Goal: Use online tool/utility: Utilize a website feature to perform a specific function

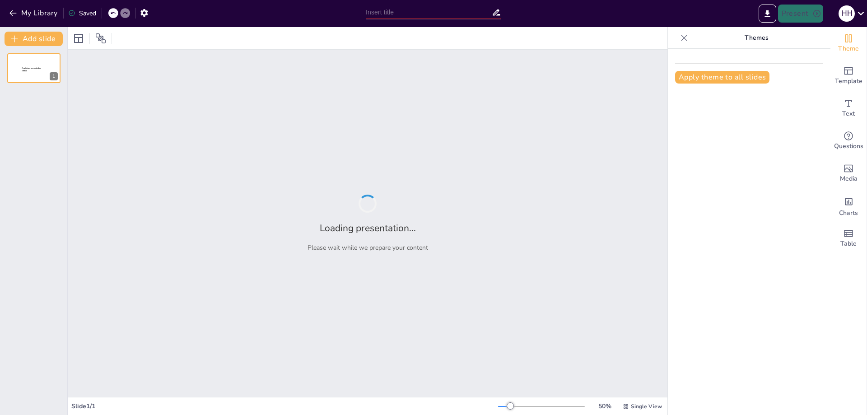
type input "Imported Фотоотчет НТВ.pptx"
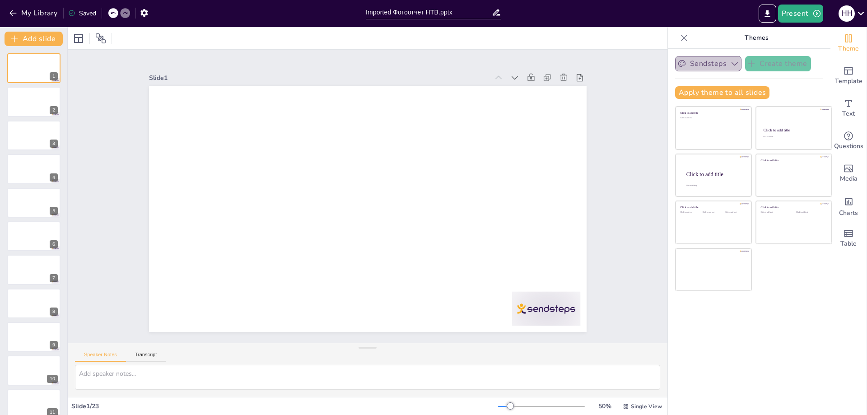
click at [730, 63] on icon "button" at bounding box center [734, 63] width 9 height 9
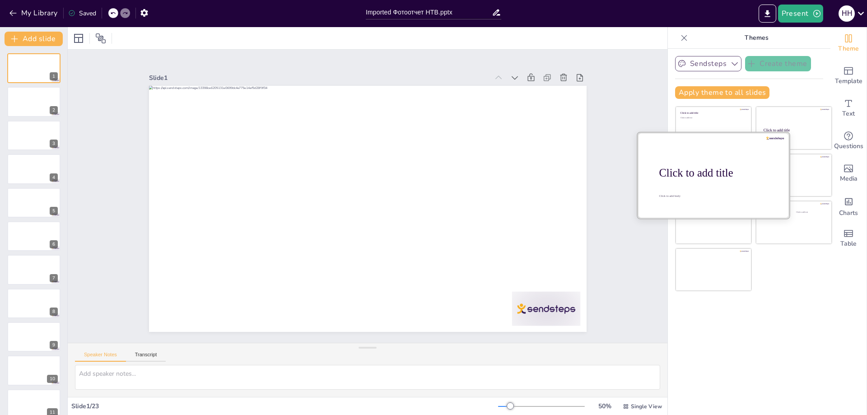
click at [710, 185] on div at bounding box center [714, 174] width 152 height 85
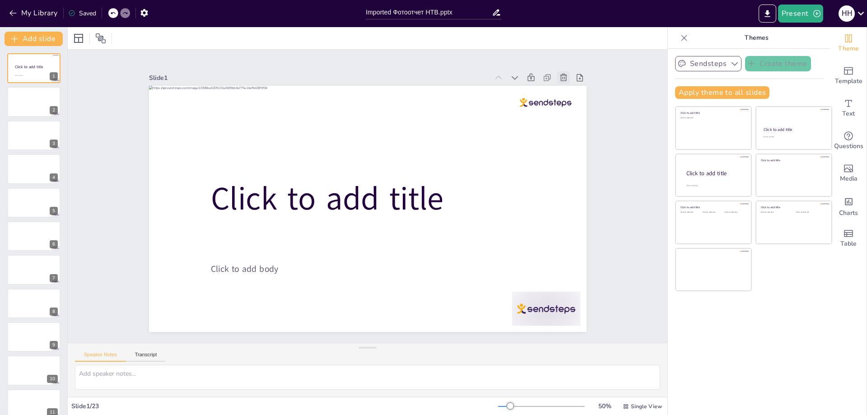
click at [570, 94] on icon at bounding box center [575, 99] width 10 height 10
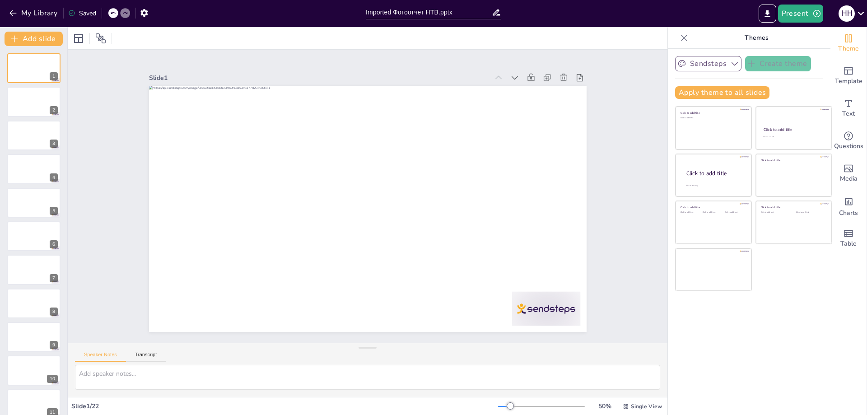
click at [121, 10] on div at bounding box center [125, 13] width 10 height 10
click at [113, 12] on icon at bounding box center [112, 12] width 5 height 5
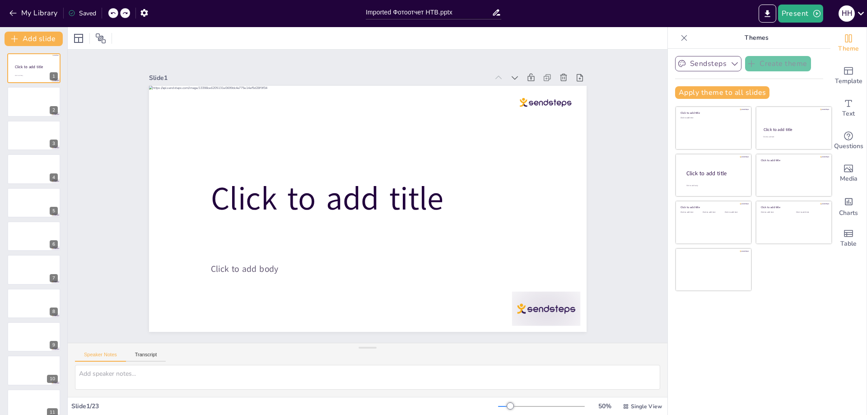
click at [113, 12] on icon at bounding box center [112, 12] width 5 height 5
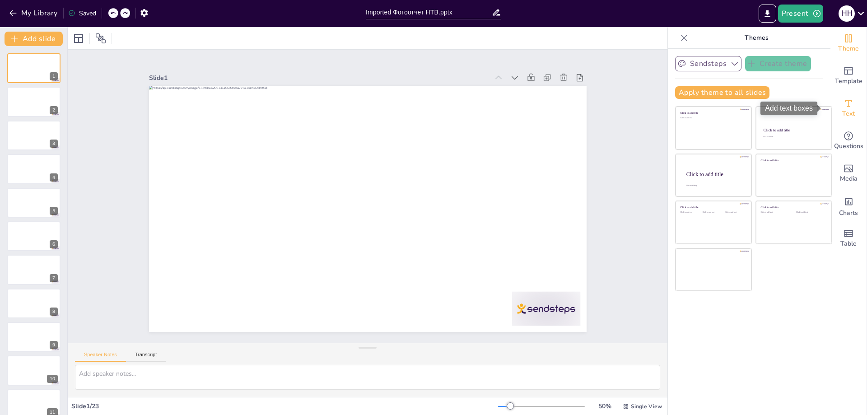
click at [843, 106] on icon "Add text boxes" at bounding box center [848, 103] width 11 height 11
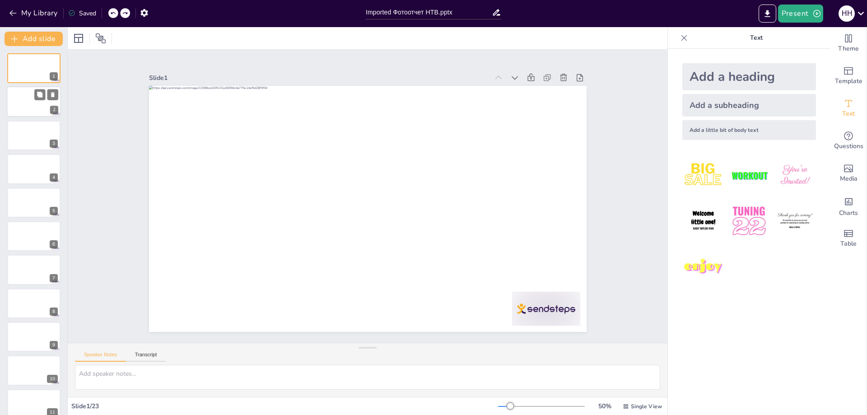
click at [29, 111] on div at bounding box center [34, 102] width 54 height 31
click at [33, 139] on div at bounding box center [34, 135] width 54 height 31
click at [21, 104] on div at bounding box center [34, 102] width 54 height 31
click at [27, 132] on div at bounding box center [34, 135] width 54 height 31
click at [35, 168] on div at bounding box center [34, 169] width 54 height 31
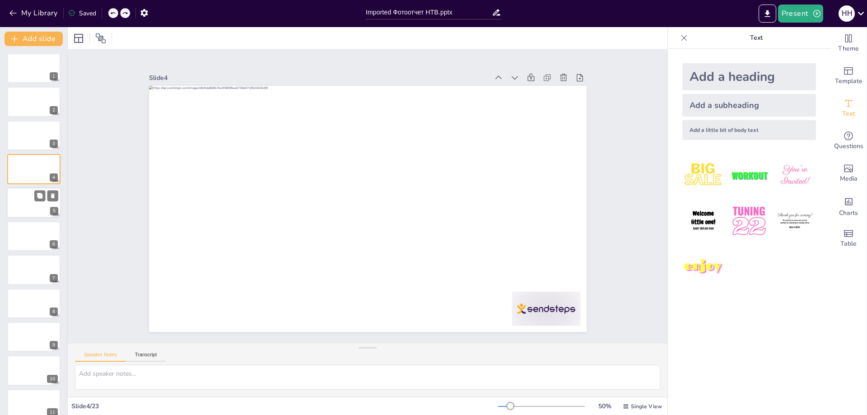
click at [33, 200] on div at bounding box center [34, 202] width 54 height 31
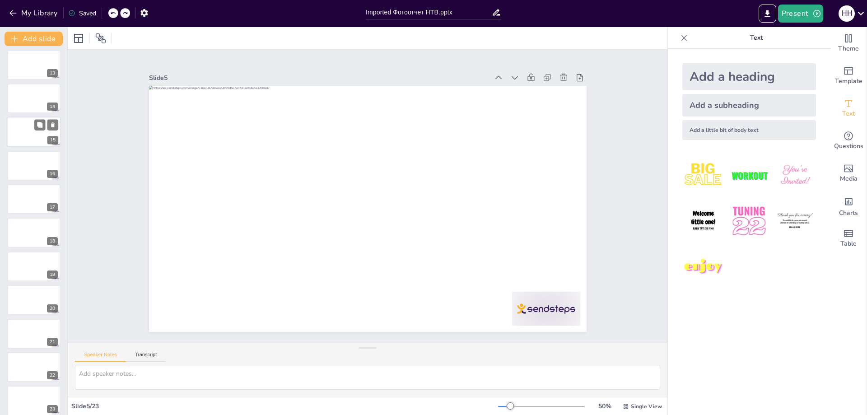
scroll to position [414, 0]
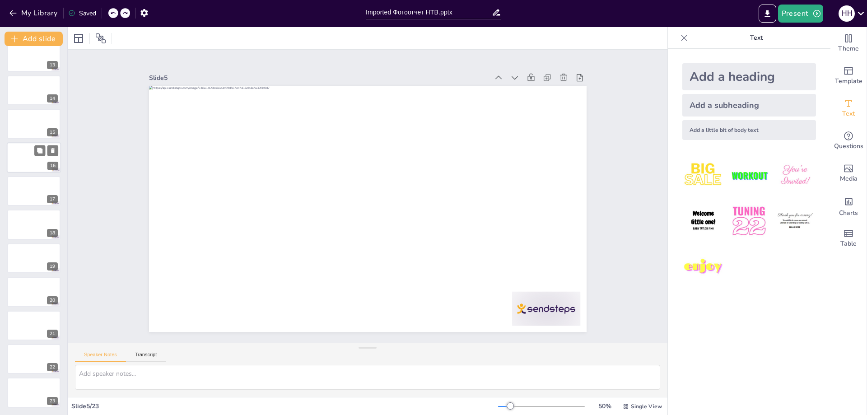
click at [24, 154] on div at bounding box center [34, 157] width 54 height 31
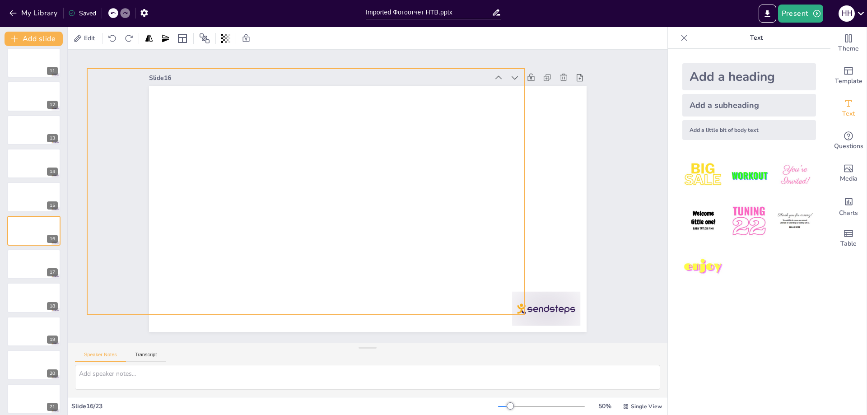
drag, startPoint x: 319, startPoint y: 200, endPoint x: 268, endPoint y: 184, distance: 53.5
click at [251, 181] on div at bounding box center [306, 192] width 438 height 246
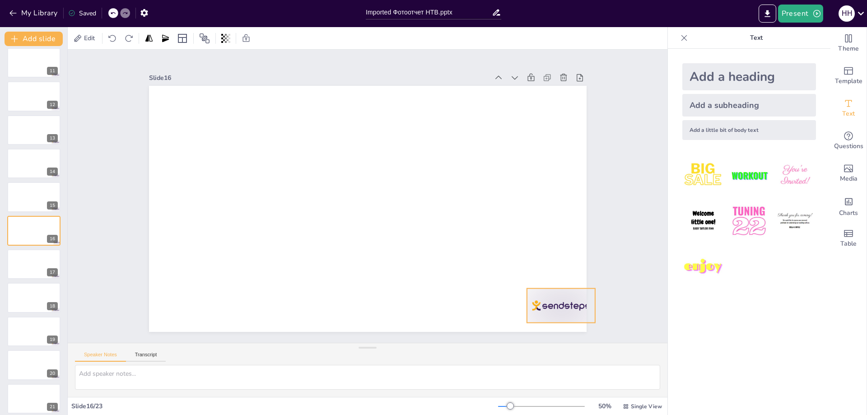
click at [539, 308] on div at bounding box center [560, 306] width 68 height 34
click at [402, 387] on icon at bounding box center [397, 392] width 12 height 11
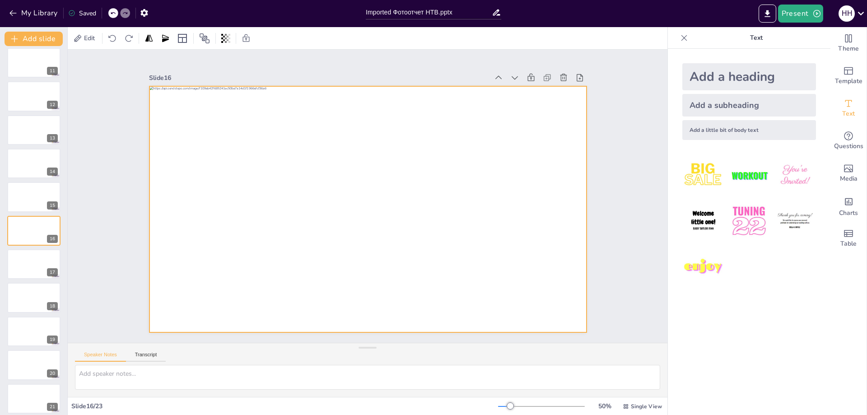
drag, startPoint x: 368, startPoint y: 219, endPoint x: 438, endPoint y: 239, distance: 71.9
click at [438, 239] on div at bounding box center [362, 208] width 502 height 432
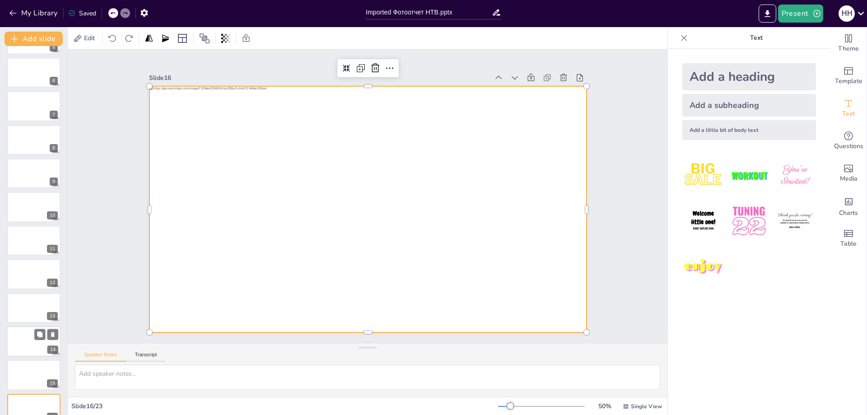
scroll to position [161, 0]
click at [148, 375] on textarea at bounding box center [367, 377] width 585 height 25
paste textarea "профессиональные решения в сфере строительства всего спектра инженерных систем …"
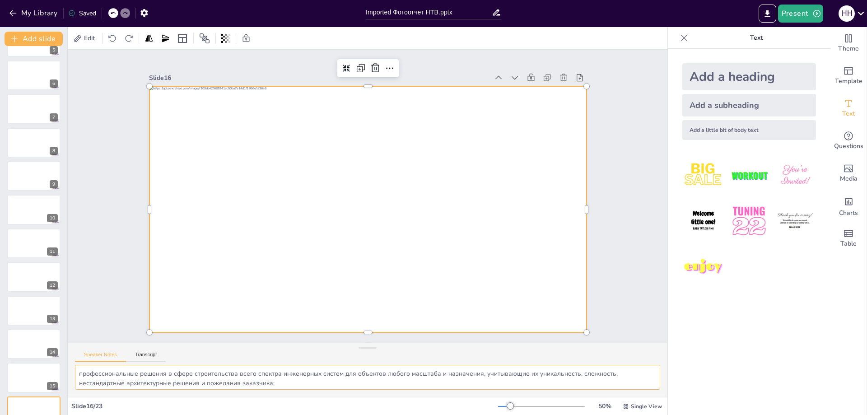
scroll to position [46, 0]
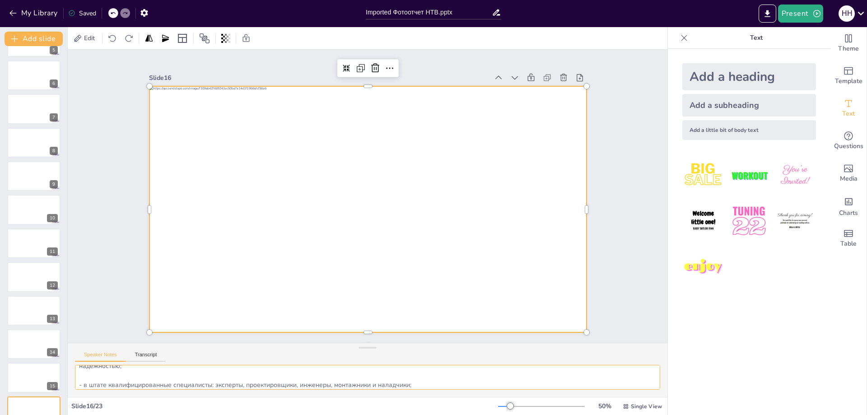
type textarea "профессиональные решения в сфере строительства всего спектра инженерных систем …"
click at [737, 128] on div "Add a little bit of body text" at bounding box center [749, 130] width 134 height 20
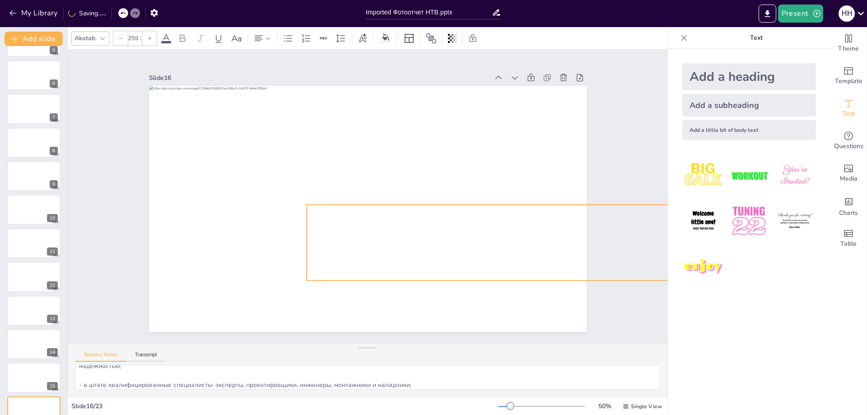
type input "260.7"
drag, startPoint x: 423, startPoint y: 209, endPoint x: 493, endPoint y: 283, distance: 101.9
click at [493, 283] on div "Body text" at bounding box center [374, 185] width 502 height 432
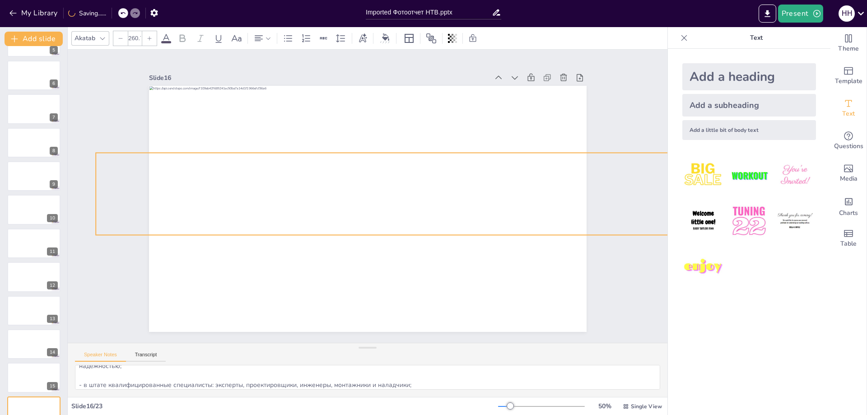
drag, startPoint x: 493, startPoint y: 281, endPoint x: 327, endPoint y: 223, distance: 175.1
click at [282, 228] on p "Body text" at bounding box center [692, 298] width 1190 height 457
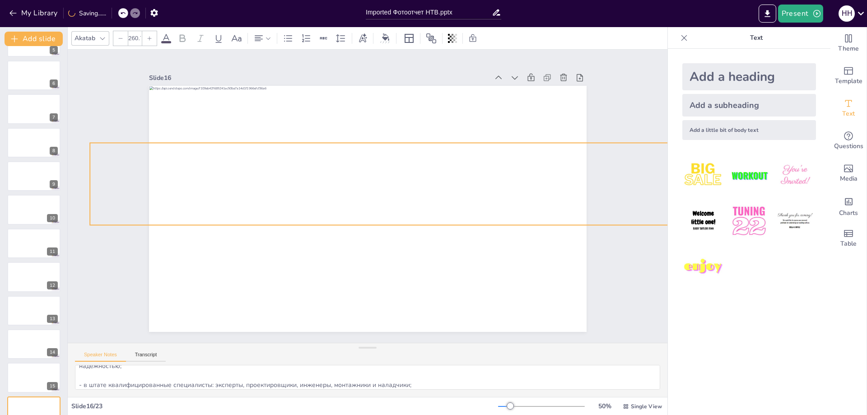
drag, startPoint x: 461, startPoint y: 201, endPoint x: 444, endPoint y: 195, distance: 18.7
click at [444, 195] on p "Body text" at bounding box center [702, 183] width 1224 height 83
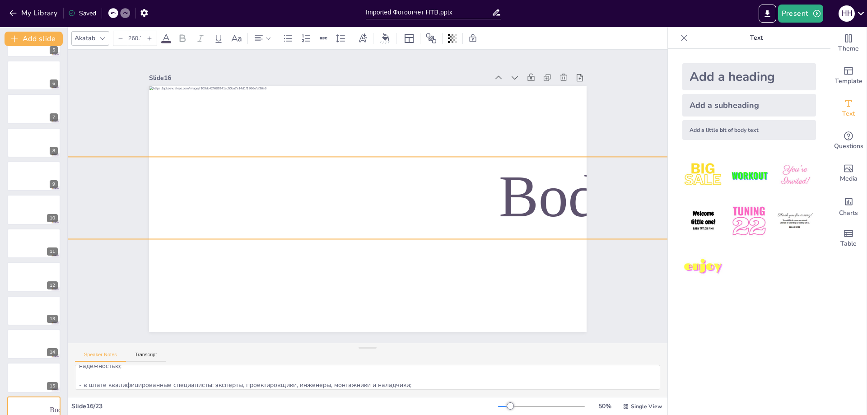
drag, startPoint x: 472, startPoint y: 185, endPoint x: 435, endPoint y: 200, distance: 39.7
click at [424, 200] on p "Body text" at bounding box center [613, 223] width 1227 height 211
click at [633, 135] on icon at bounding box center [638, 138] width 11 height 11
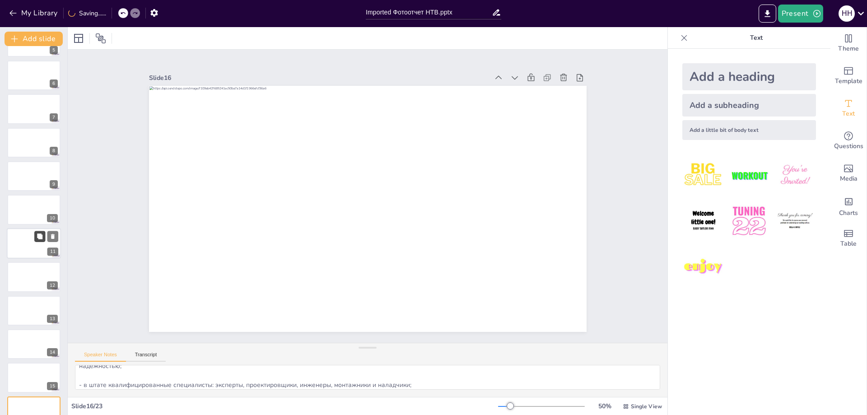
click at [41, 232] on button at bounding box center [39, 236] width 11 height 11
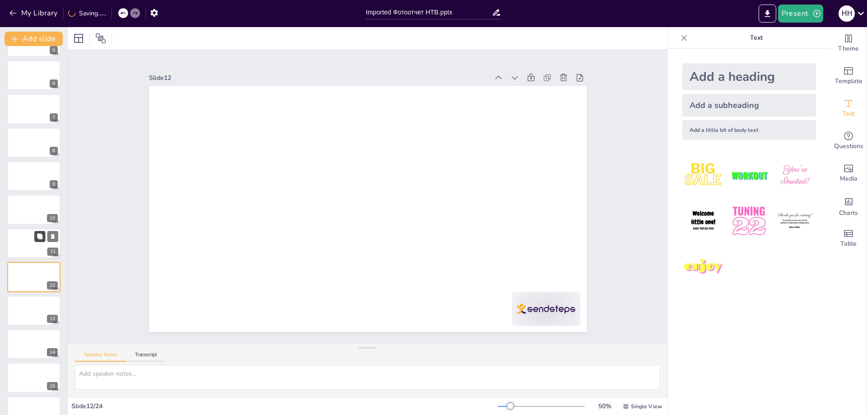
scroll to position [0, 0]
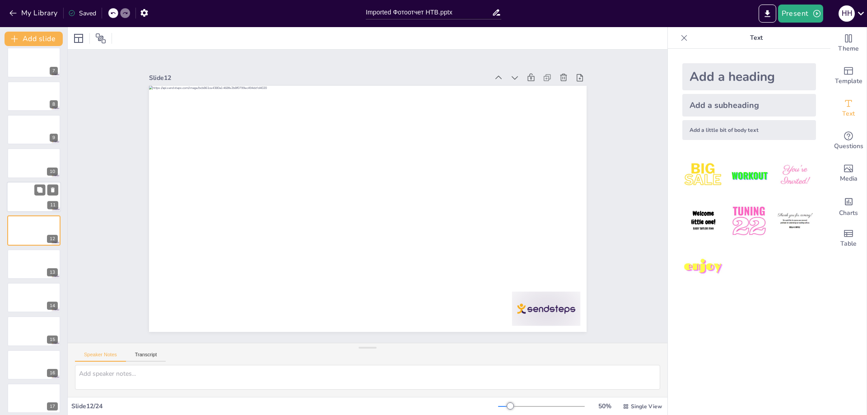
click at [33, 197] on div at bounding box center [34, 197] width 54 height 31
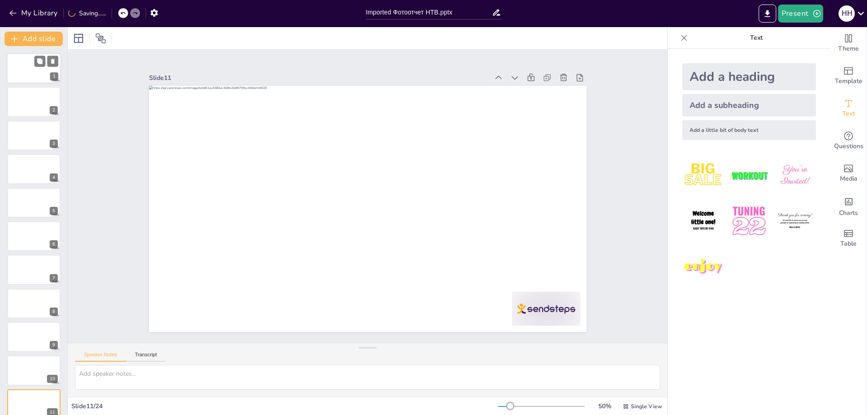
click at [38, 68] on div at bounding box center [34, 68] width 54 height 31
click at [29, 93] on div at bounding box center [34, 102] width 54 height 31
click at [25, 136] on div at bounding box center [34, 135] width 54 height 31
click at [33, 168] on div at bounding box center [34, 169] width 54 height 31
click at [35, 198] on button at bounding box center [39, 195] width 11 height 11
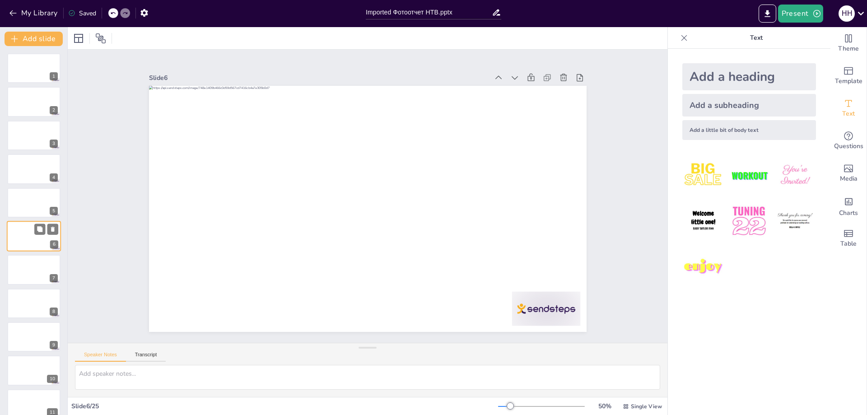
scroll to position [6, 0]
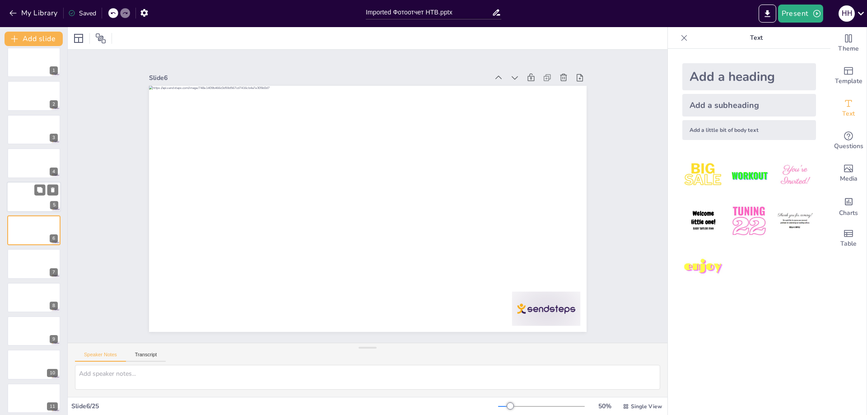
click at [14, 196] on div at bounding box center [34, 197] width 54 height 31
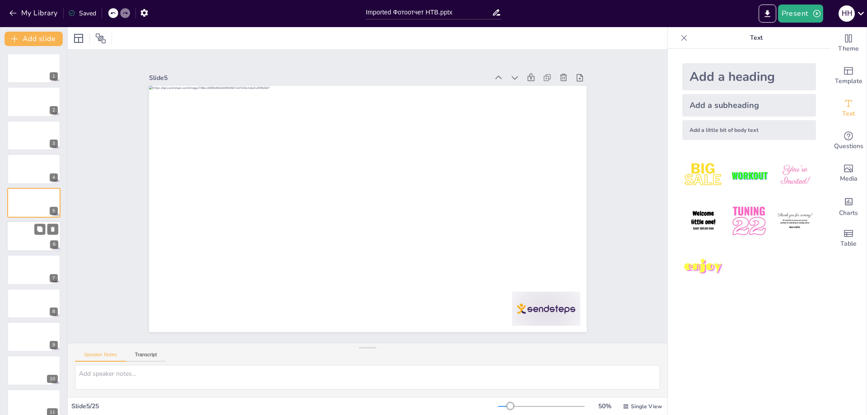
click at [27, 244] on div at bounding box center [34, 236] width 54 height 31
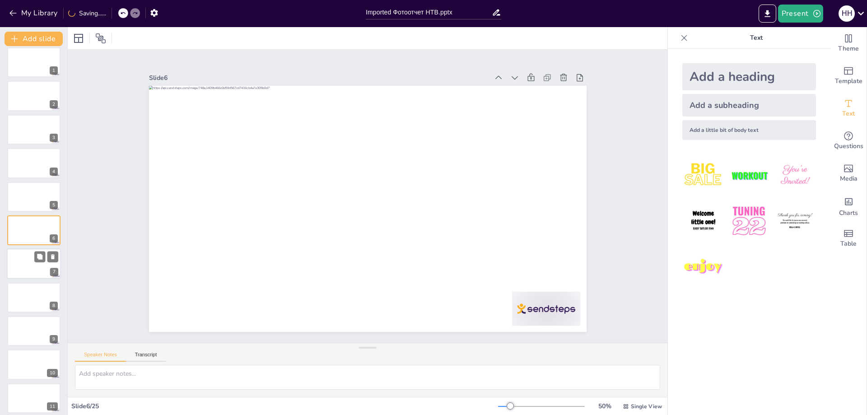
click at [27, 266] on div at bounding box center [34, 264] width 54 height 31
click at [21, 289] on div at bounding box center [34, 297] width 54 height 31
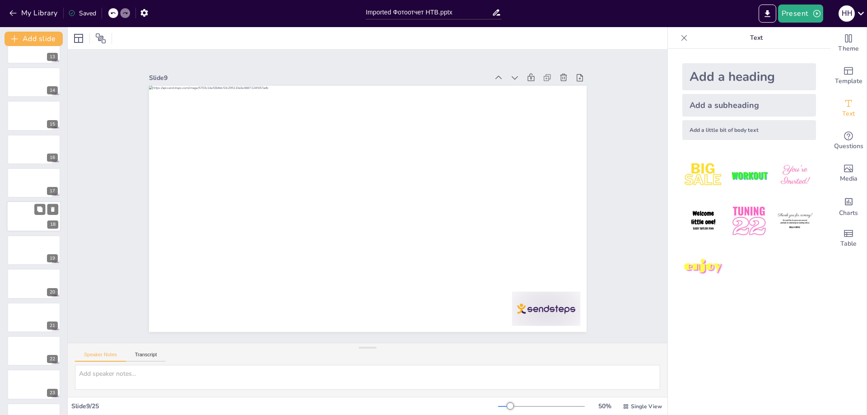
click at [19, 219] on div at bounding box center [34, 216] width 54 height 31
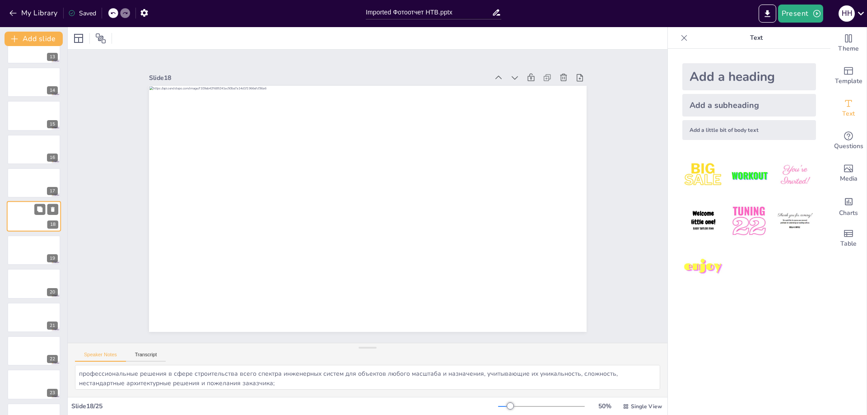
scroll to position [409, 0]
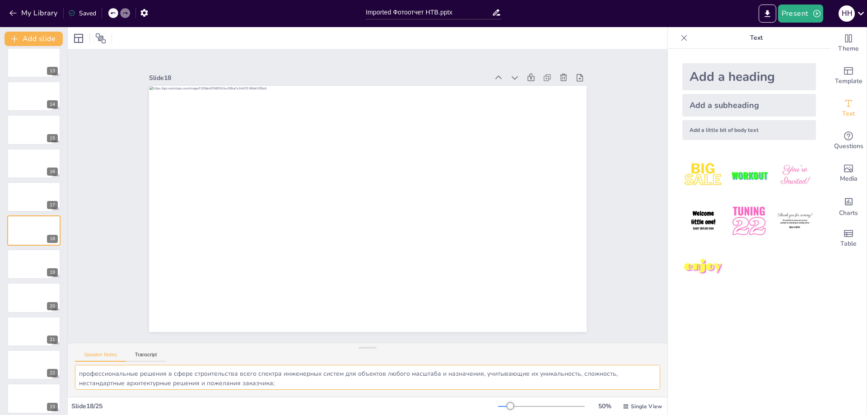
drag, startPoint x: 323, startPoint y: 386, endPoint x: 0, endPoint y: 239, distance: 354.4
click at [0, 241] on div "Document fonts Popular fonts Fonts Add slide 1 2 3 4 5 6 7 8 9 10 11 12 13 14 1…" at bounding box center [433, 221] width 867 height 388
type textarea "- весь спектр работ от технико-экономического обоснования и экспертизы проектов…"
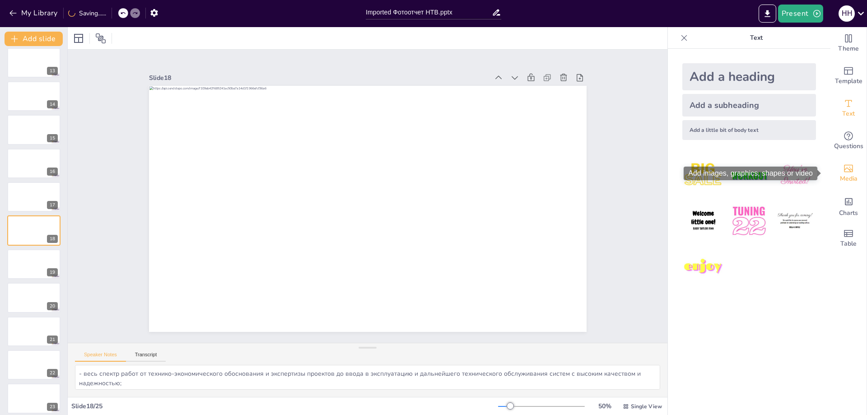
click at [844, 172] on icon "Add images, graphics, shapes or video" at bounding box center [848, 169] width 9 height 8
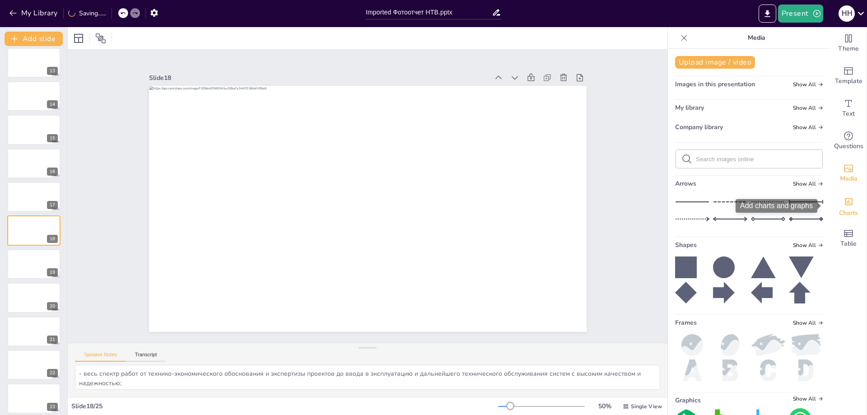
click at [844, 204] on icon "Add charts and graphs" at bounding box center [848, 201] width 9 height 9
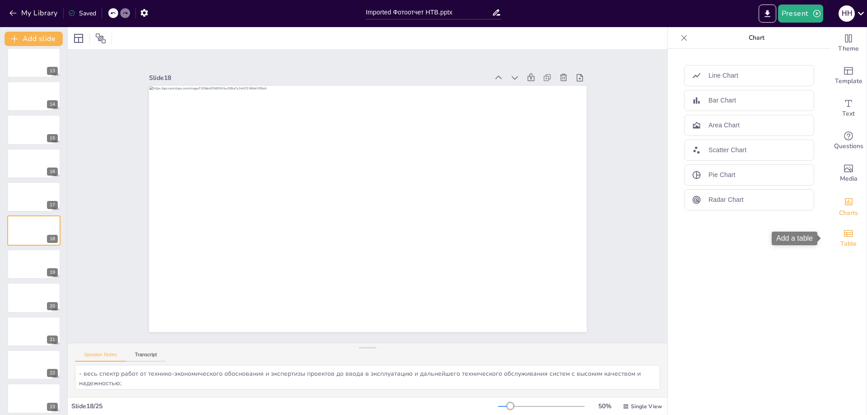
click at [847, 241] on span "Table" at bounding box center [848, 244] width 16 height 10
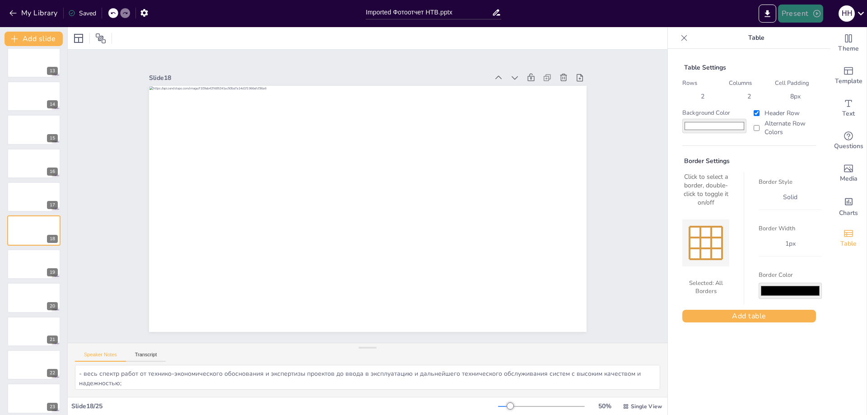
click at [791, 11] on button "Present" at bounding box center [800, 14] width 45 height 18
click at [718, 42] on div at bounding box center [433, 207] width 867 height 415
click at [681, 38] on icon at bounding box center [684, 38] width 6 height 6
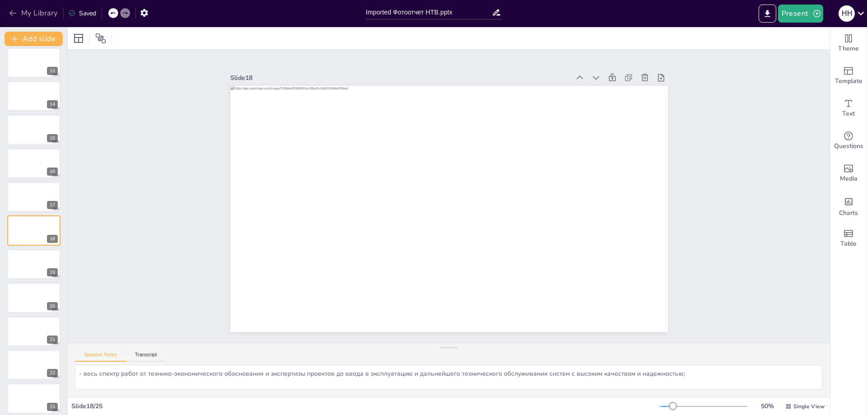
click at [10, 10] on icon "button" at bounding box center [13, 13] width 9 height 9
